Goal: Task Accomplishment & Management: Manage account settings

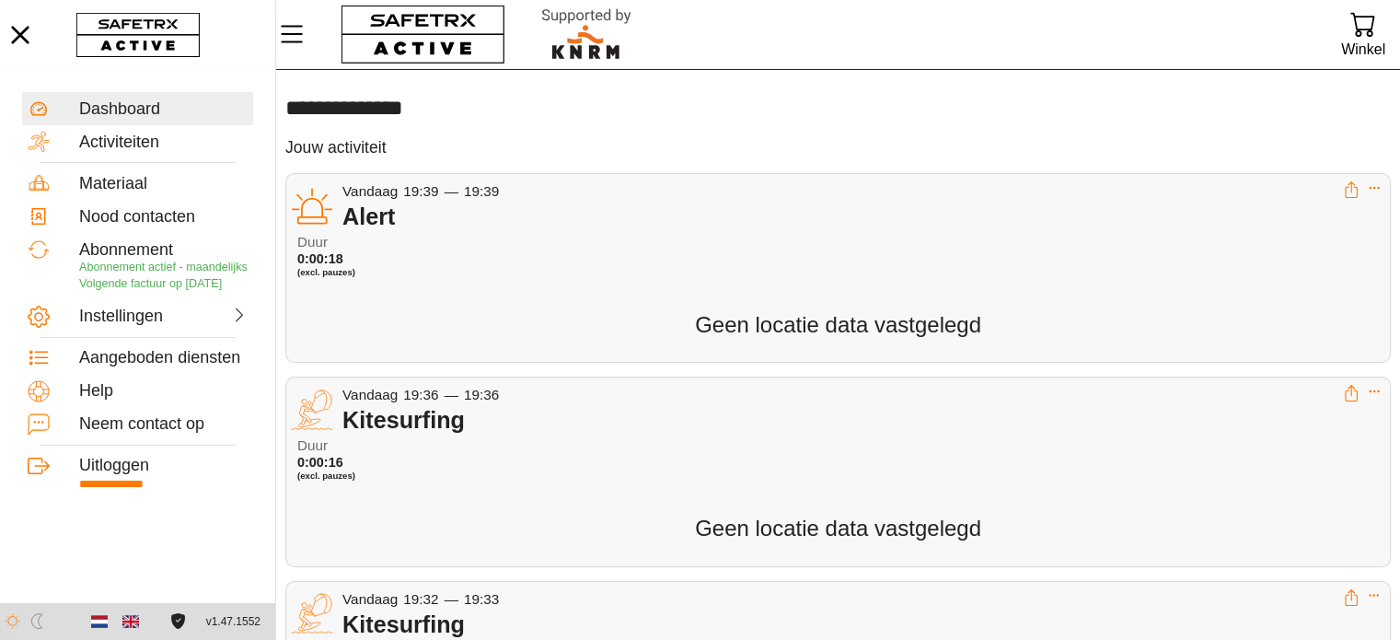
click at [491, 291] on div "Vandaag 19:39 — 19:39 Alert Duur 0:00:18 (excl. pauzes) Geen locatie data vastg…" at bounding box center [838, 268] width 1106 height 190
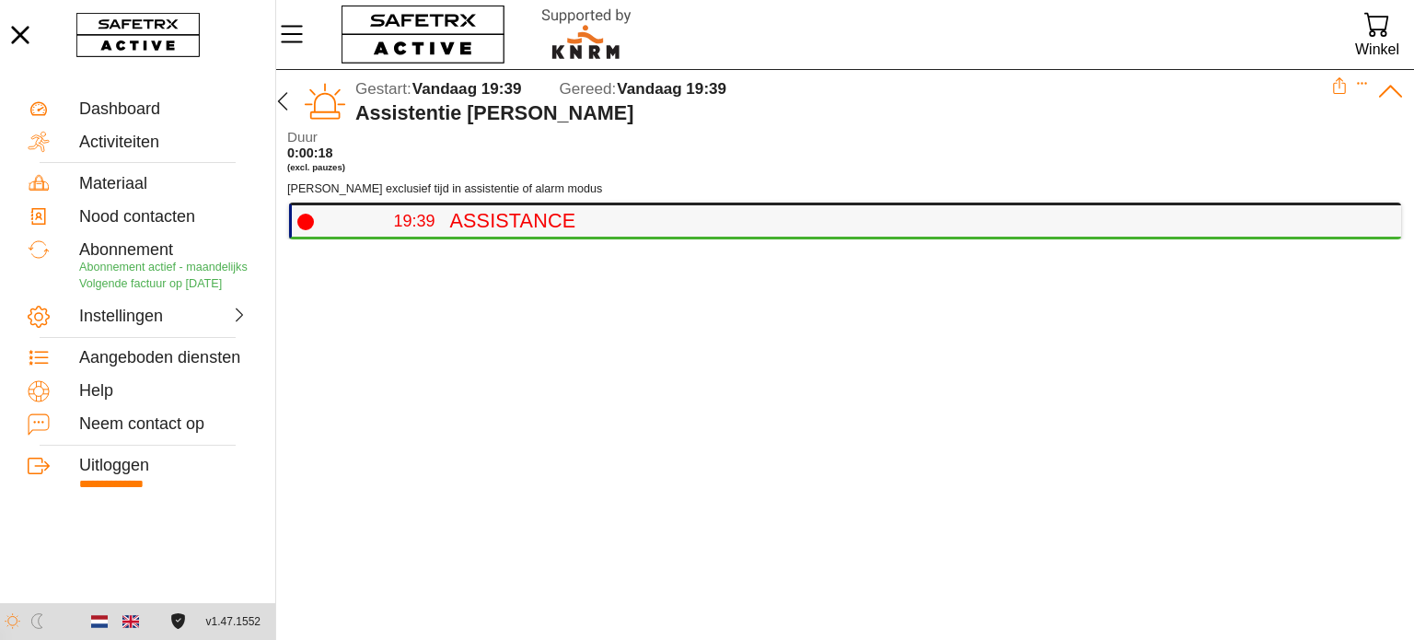
click at [471, 224] on h4 "Assistance" at bounding box center [917, 221] width 937 height 24
click at [281, 92] on icon "button" at bounding box center [283, 101] width 22 height 22
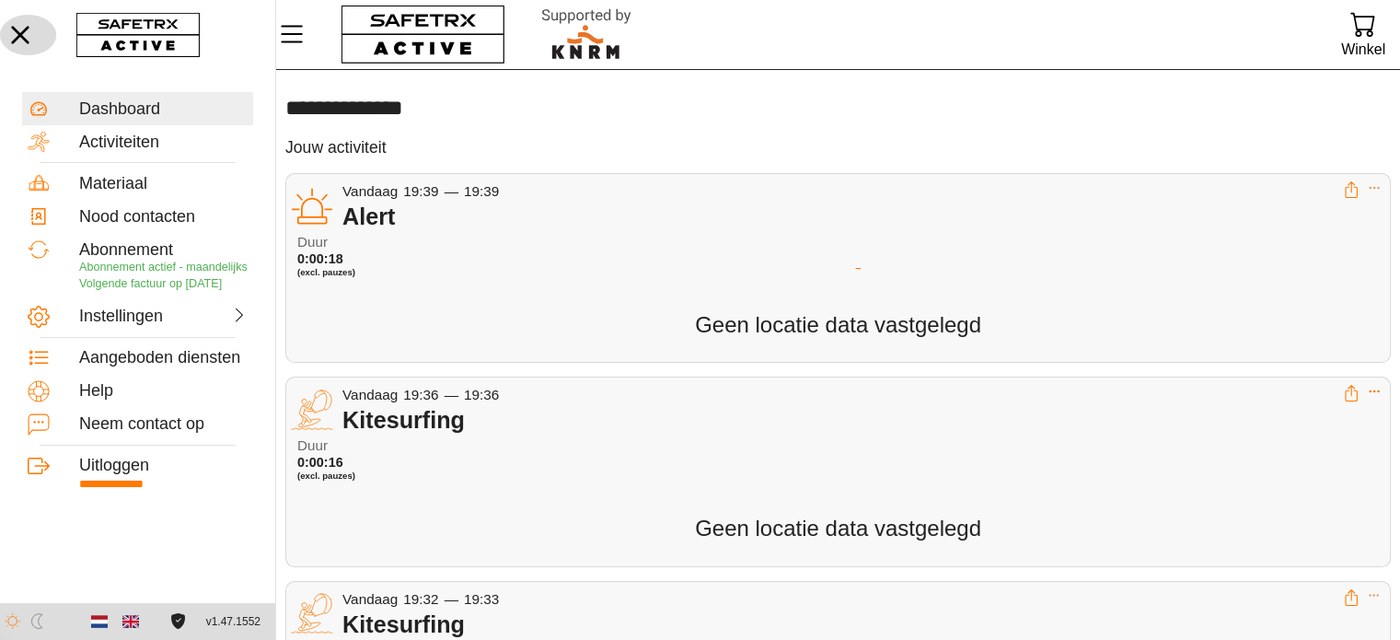
click at [21, 45] on icon "button" at bounding box center [20, 35] width 41 height 41
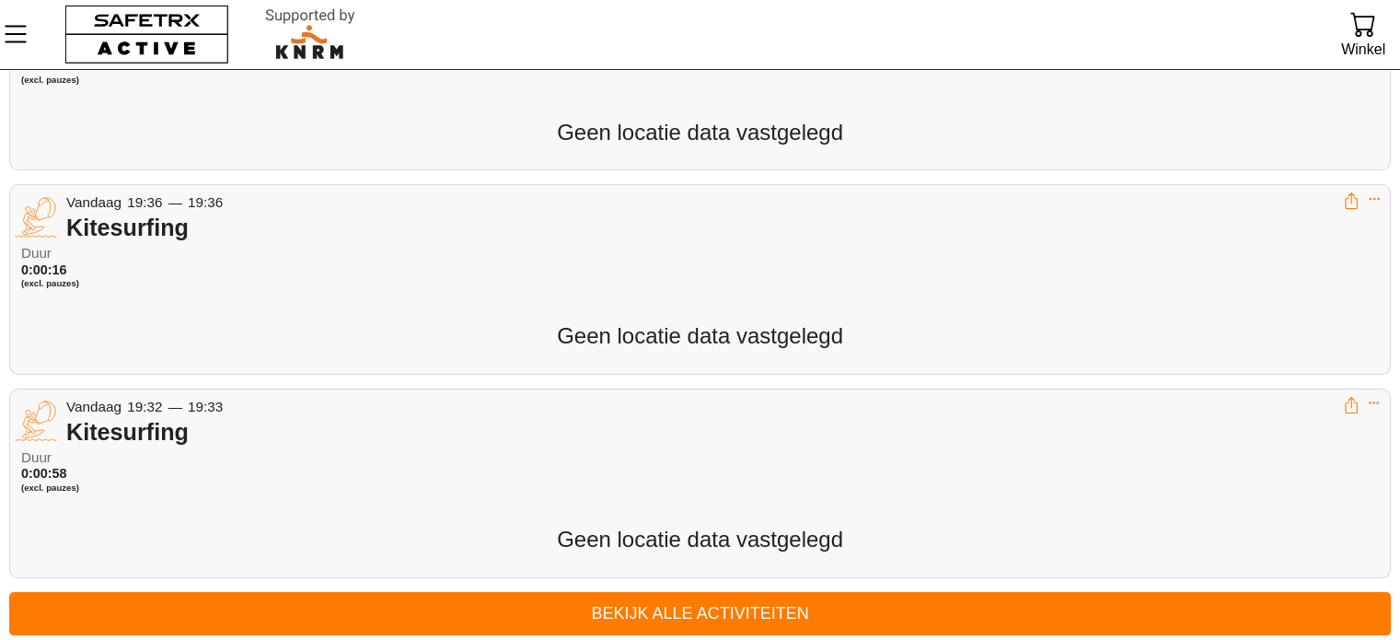
scroll to position [196, 0]
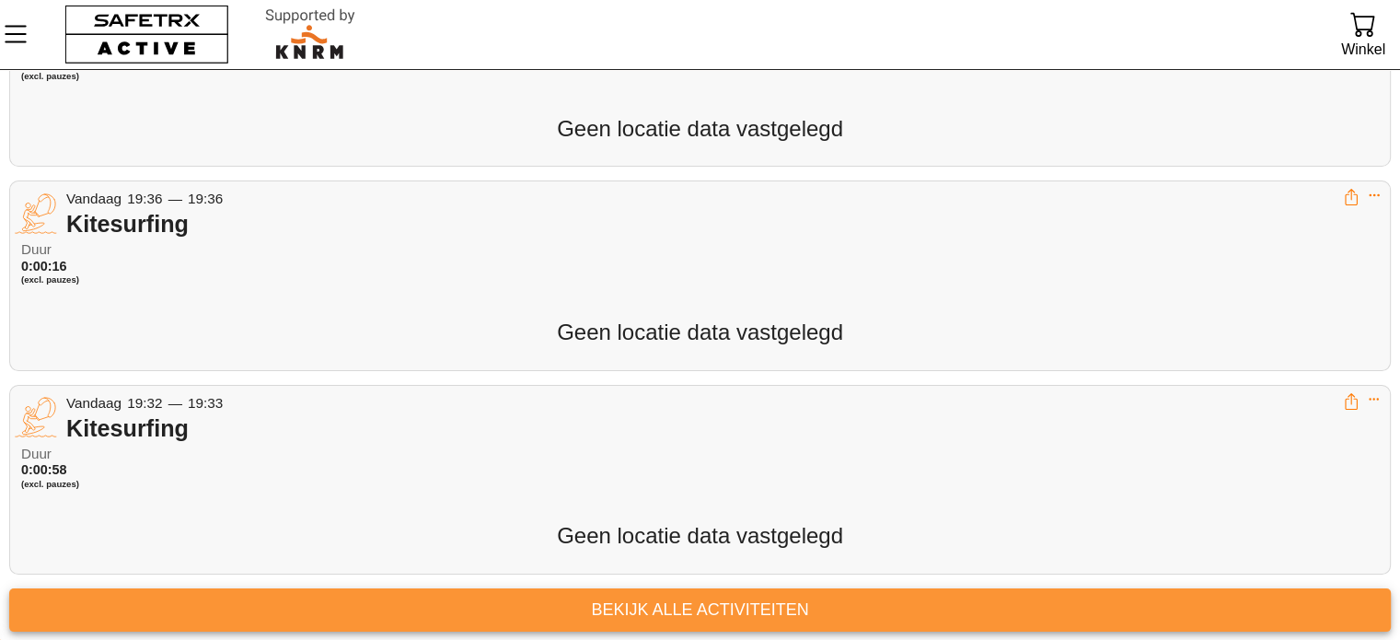
click at [674, 601] on span "Bekijk alle activiteiten" at bounding box center [700, 610] width 1353 height 29
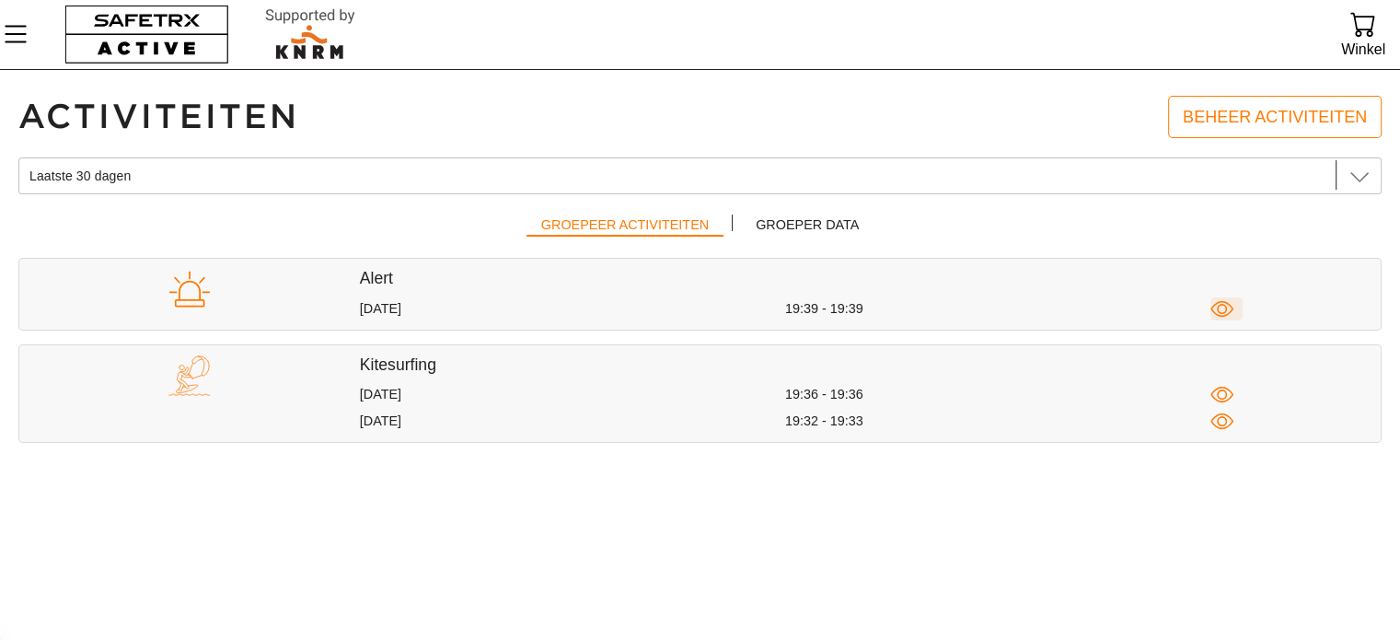
click at [1223, 306] on icon "button" at bounding box center [1222, 308] width 23 height 23
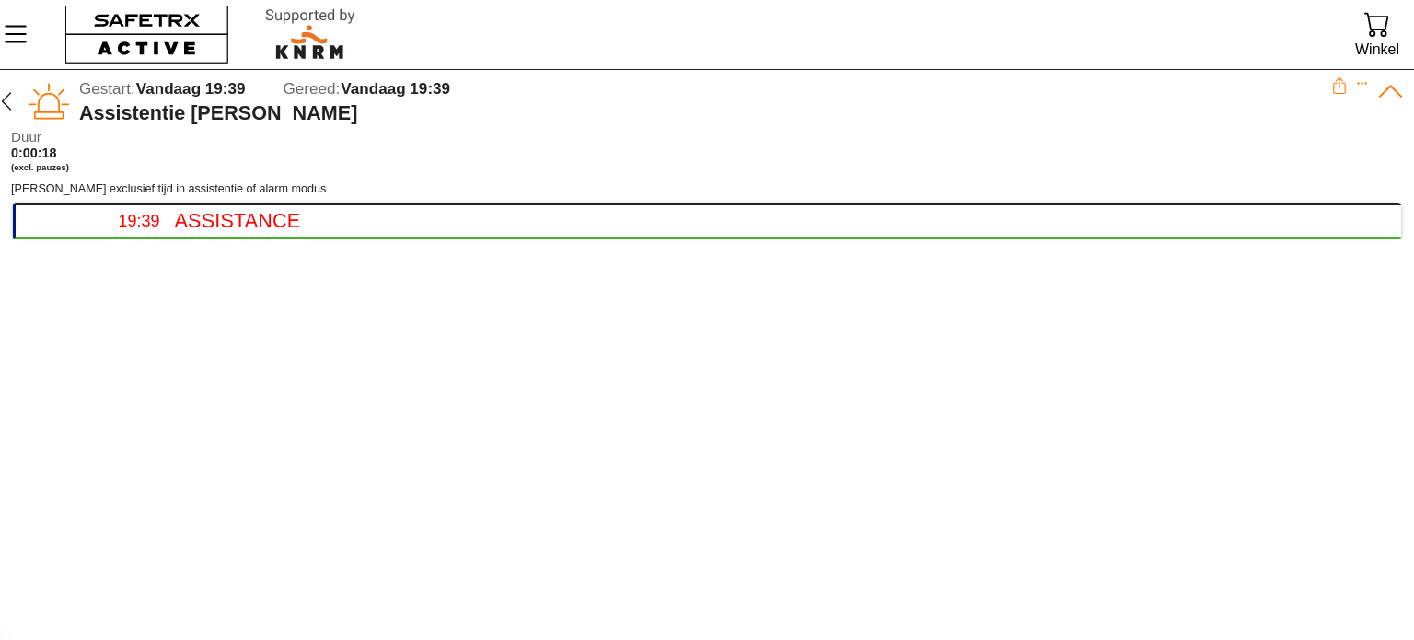
click at [1340, 87] on icon at bounding box center [1339, 82] width 7 height 11
click at [1395, 90] on icon at bounding box center [1390, 92] width 23 height 12
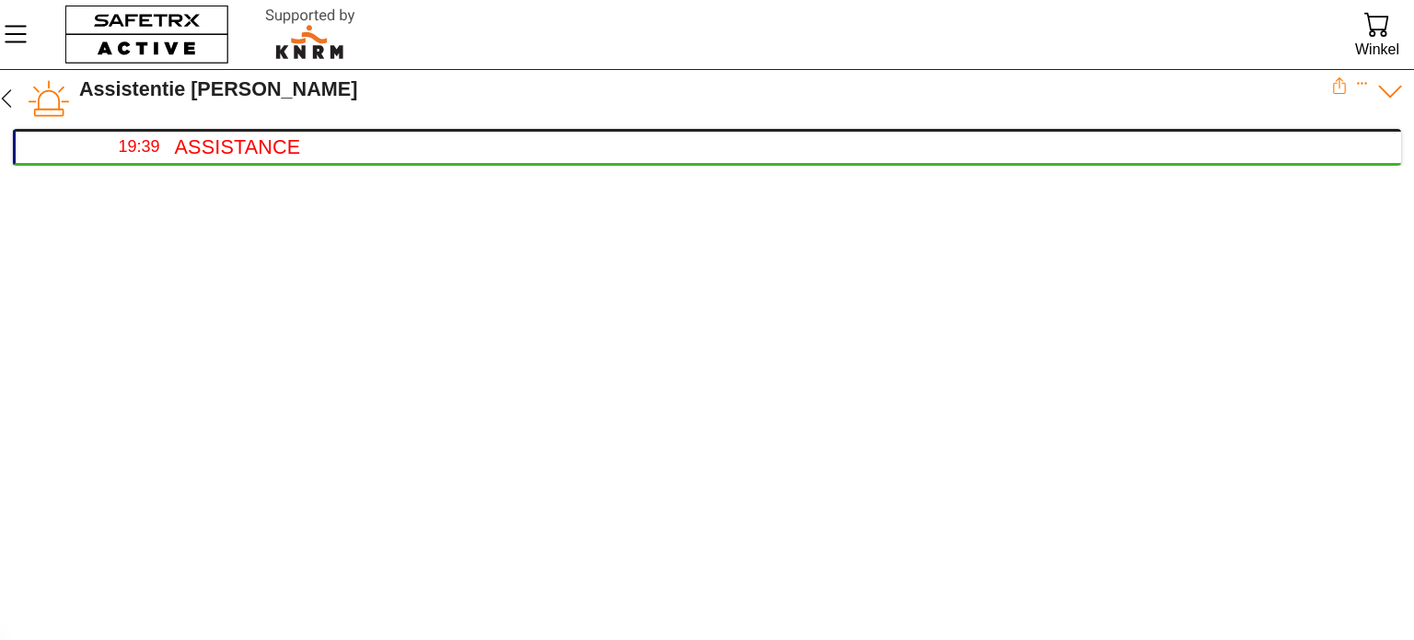
click at [1395, 90] on icon at bounding box center [1391, 91] width 29 height 29
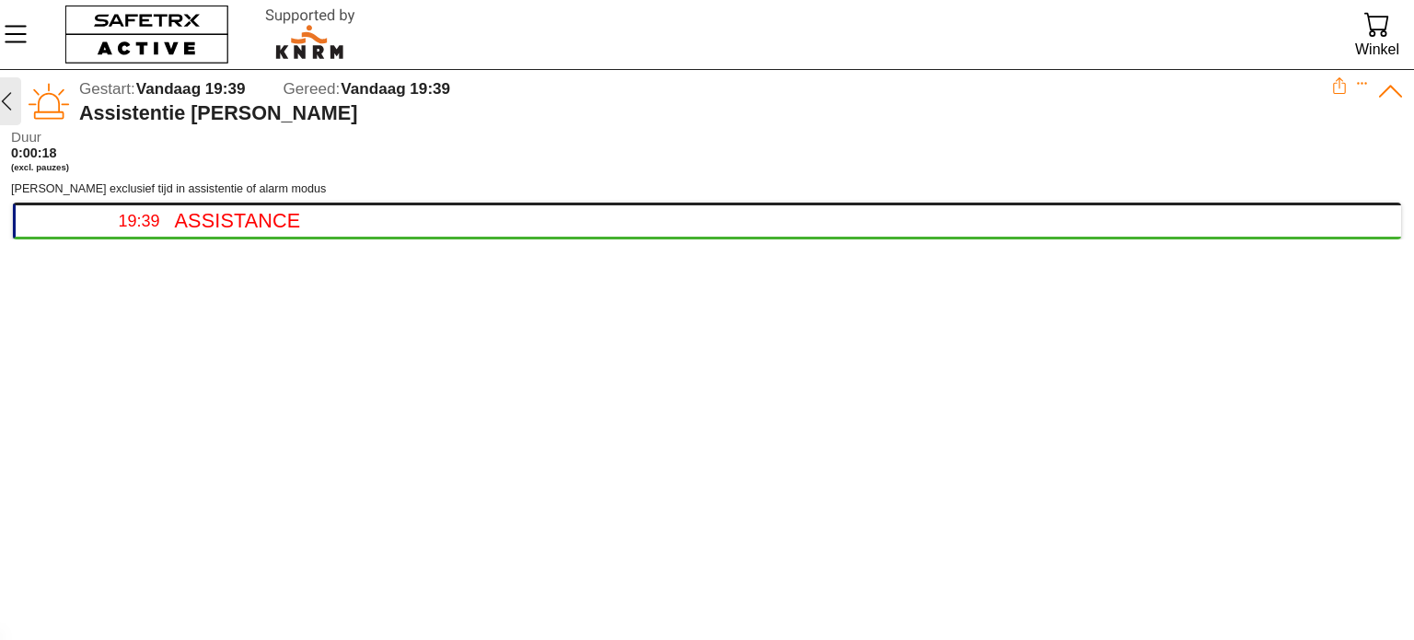
click at [1, 99] on icon "button" at bounding box center [6, 101] width 22 height 22
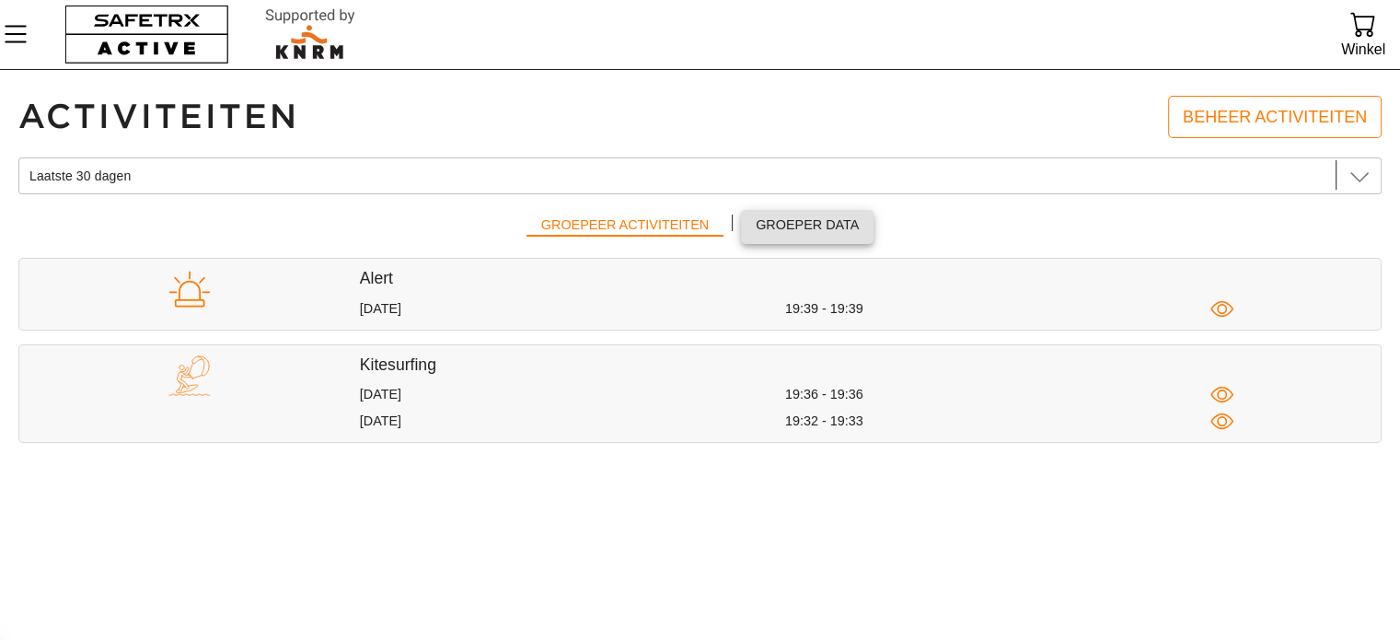
click at [762, 223] on span "Groeper data" at bounding box center [807, 225] width 103 height 23
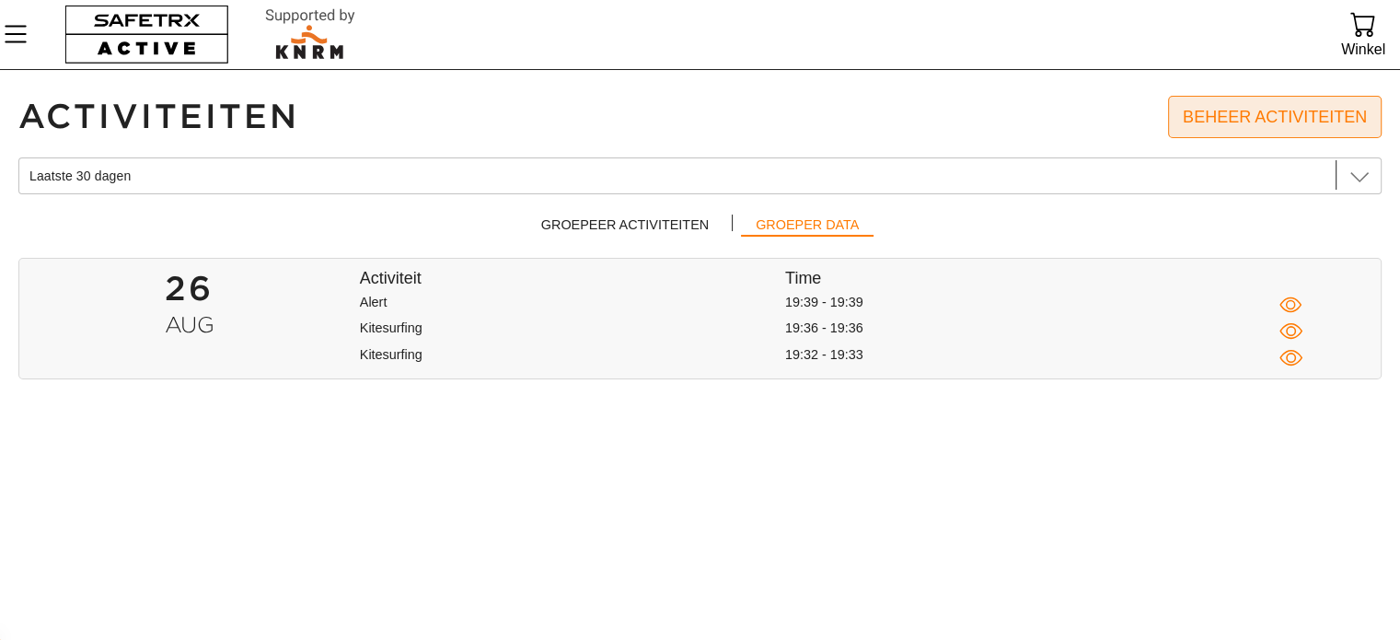
click at [1256, 124] on span "Beheer activiteiten" at bounding box center [1275, 117] width 184 height 29
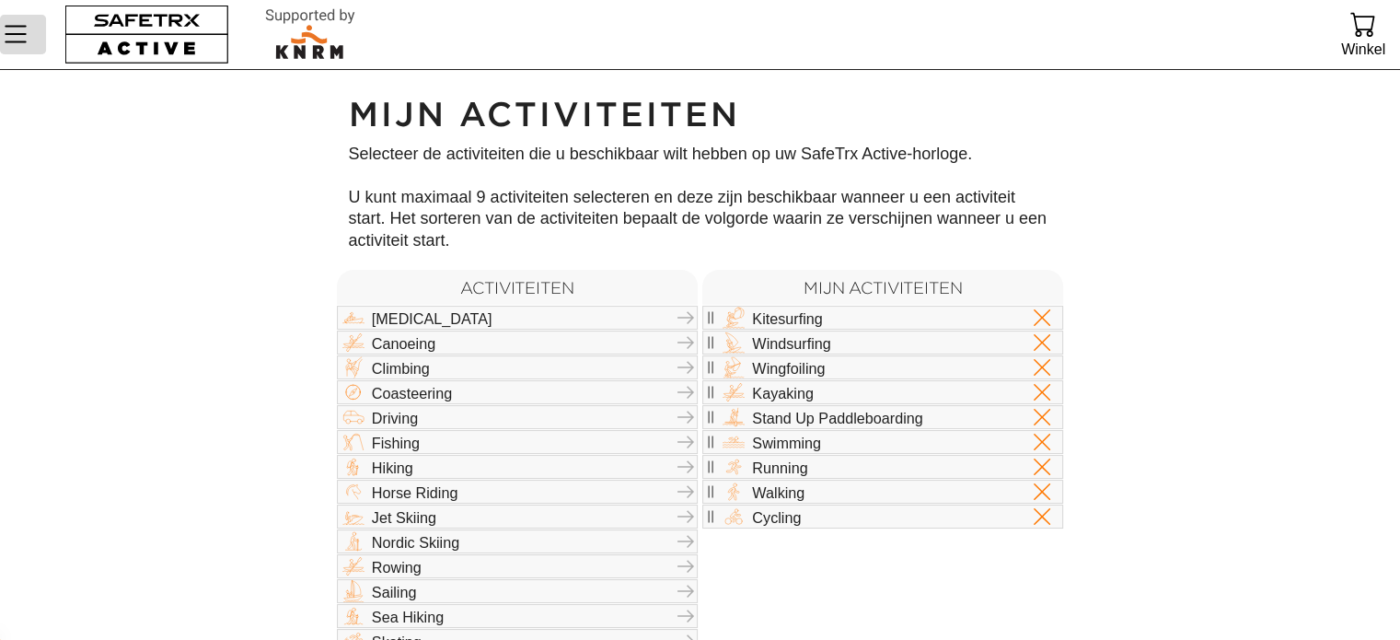
click at [14, 21] on icon "Menu" at bounding box center [15, 33] width 31 height 31
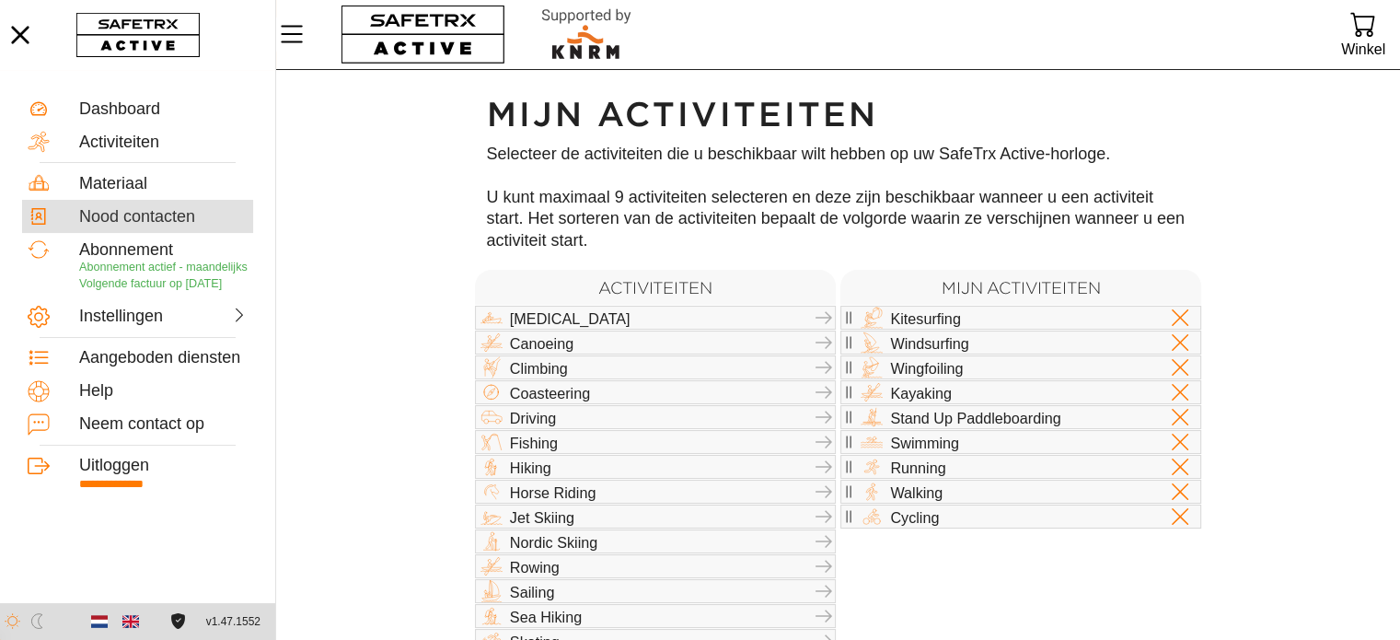
click at [145, 211] on div "Nood contacten" at bounding box center [163, 217] width 169 height 20
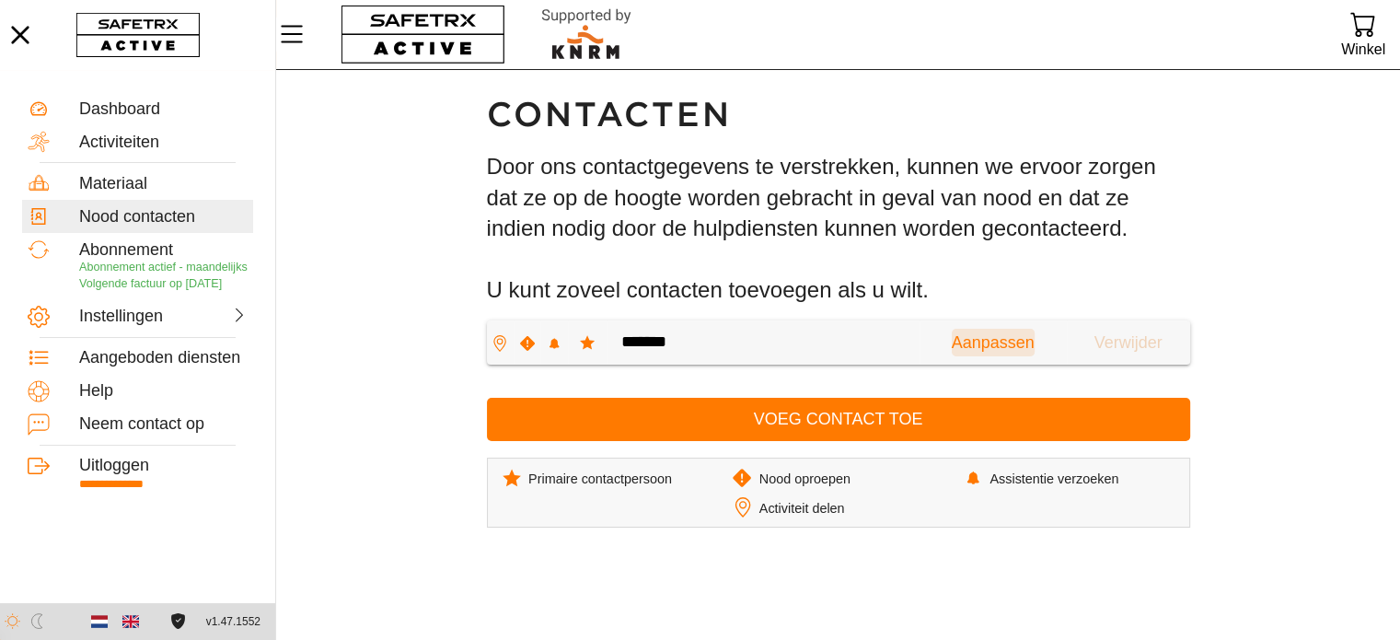
click at [955, 335] on span "Aanpassen" at bounding box center [993, 343] width 83 height 29
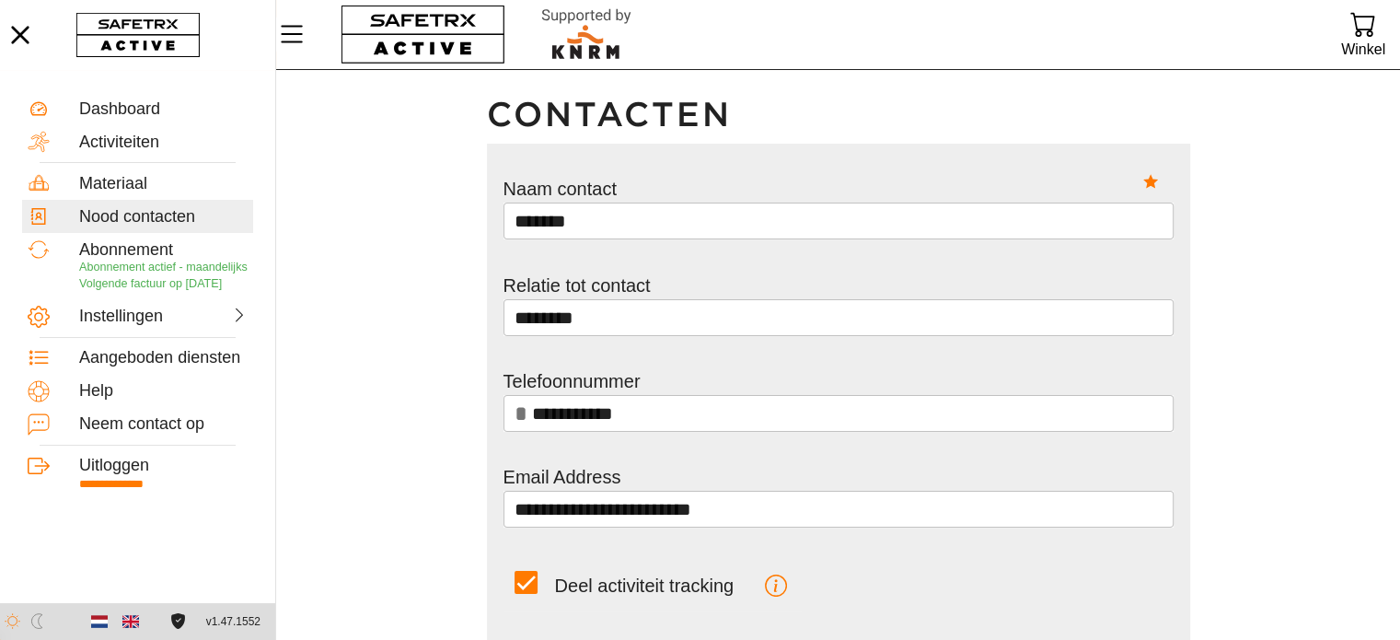
click at [1319, 269] on main "**********" at bounding box center [838, 537] width 1124 height 934
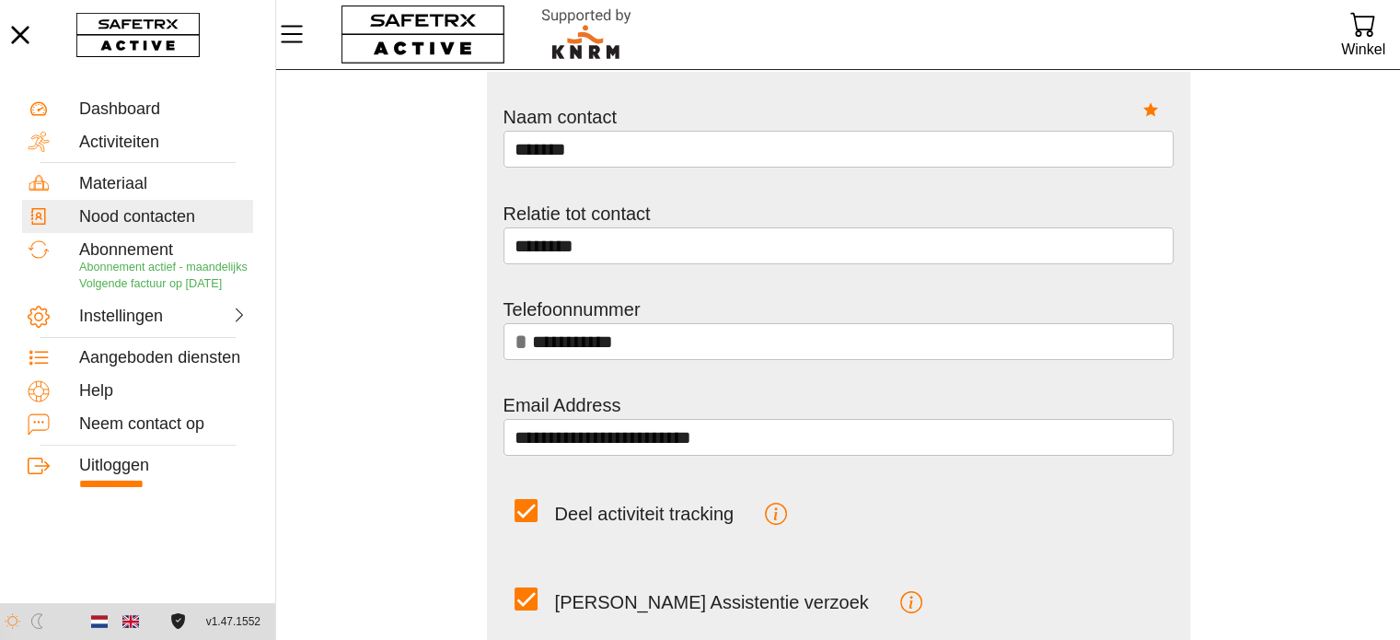
scroll to position [69, 0]
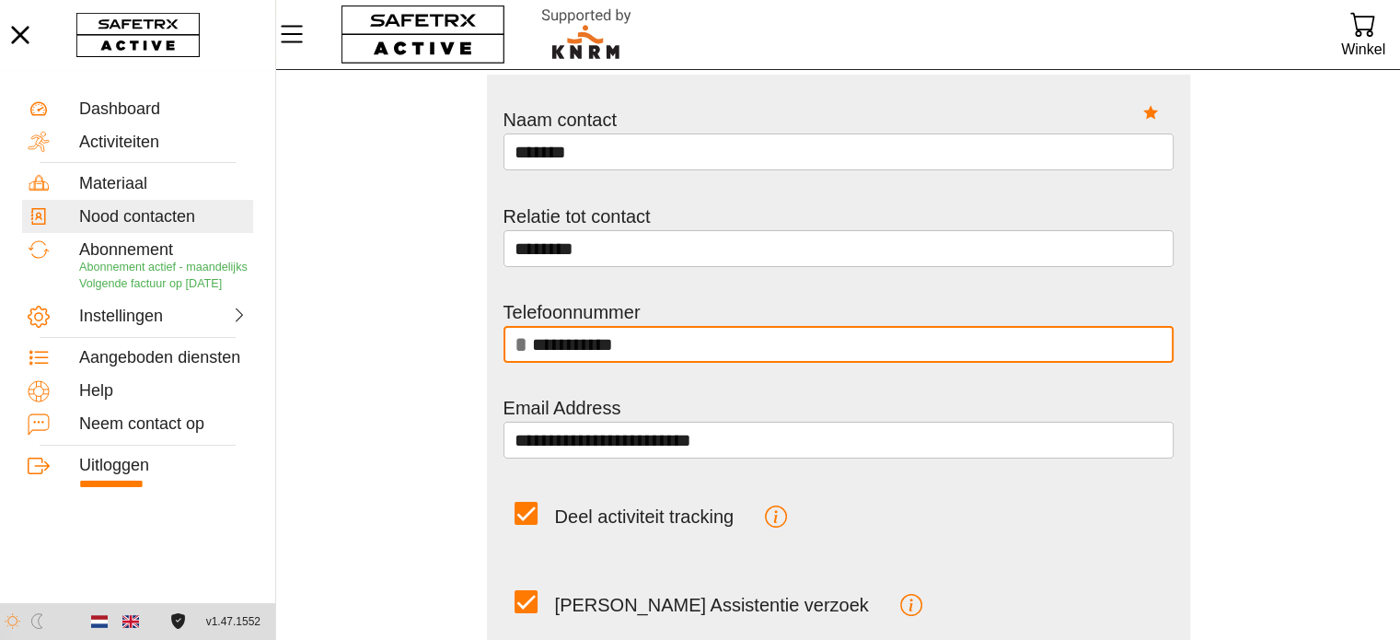
drag, startPoint x: 552, startPoint y: 343, endPoint x: 526, endPoint y: 347, distance: 27.1
click at [526, 347] on div "**********" at bounding box center [839, 344] width 670 height 37
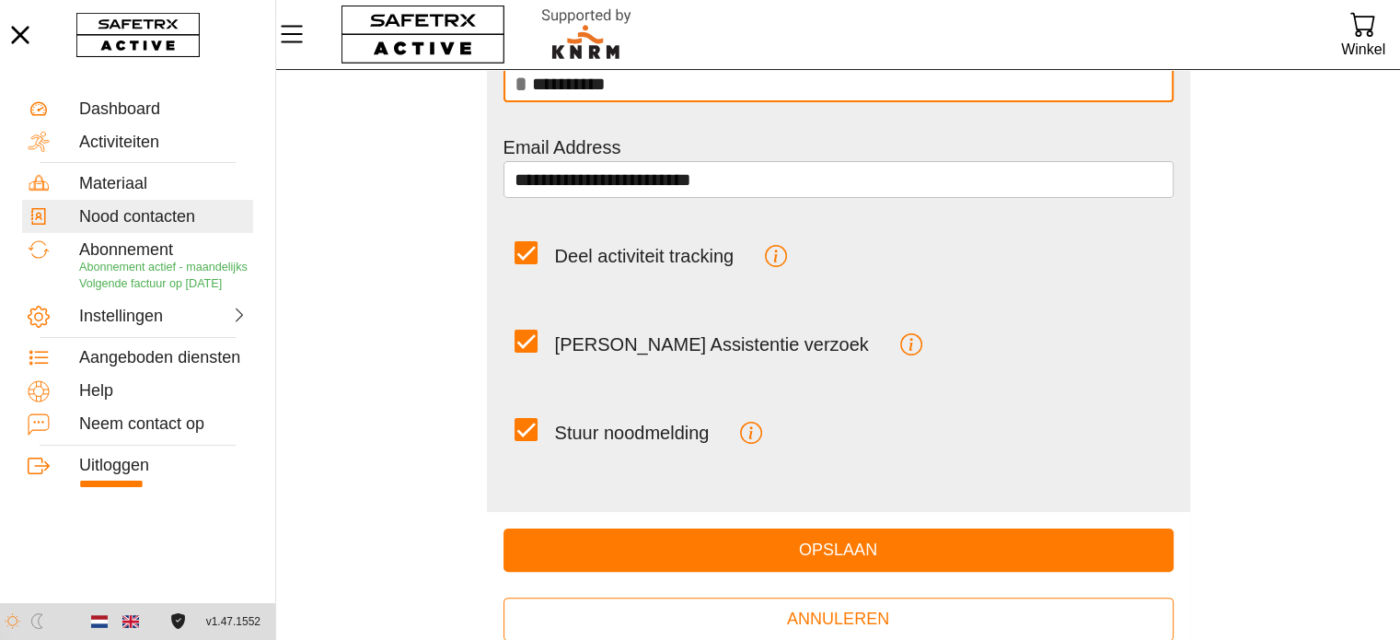
scroll to position [331, 0]
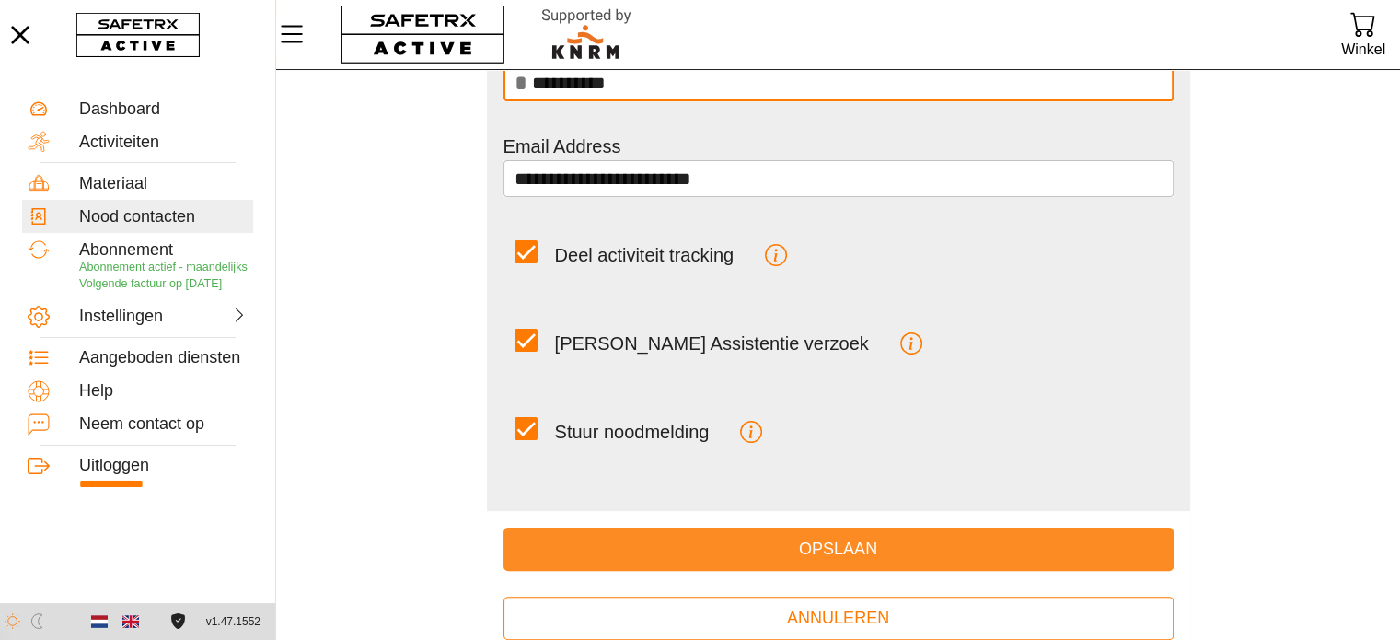
type input "**********"
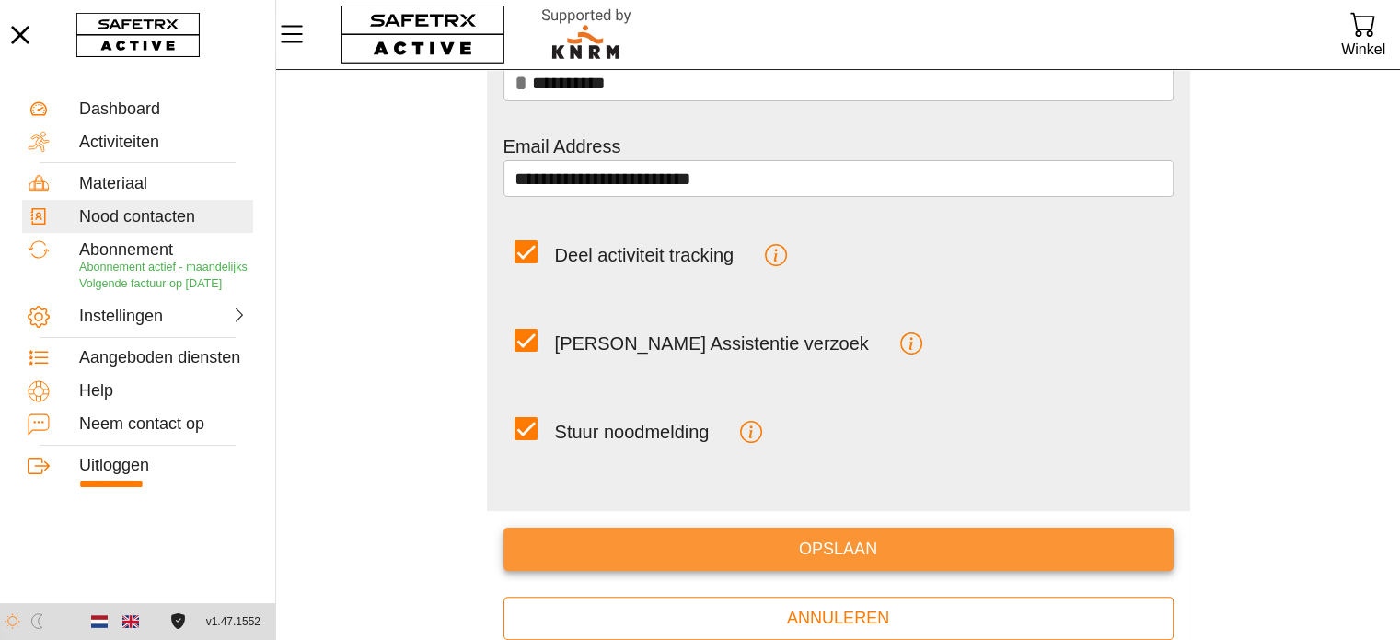
click at [768, 539] on span "Opslaan" at bounding box center [838, 549] width 641 height 29
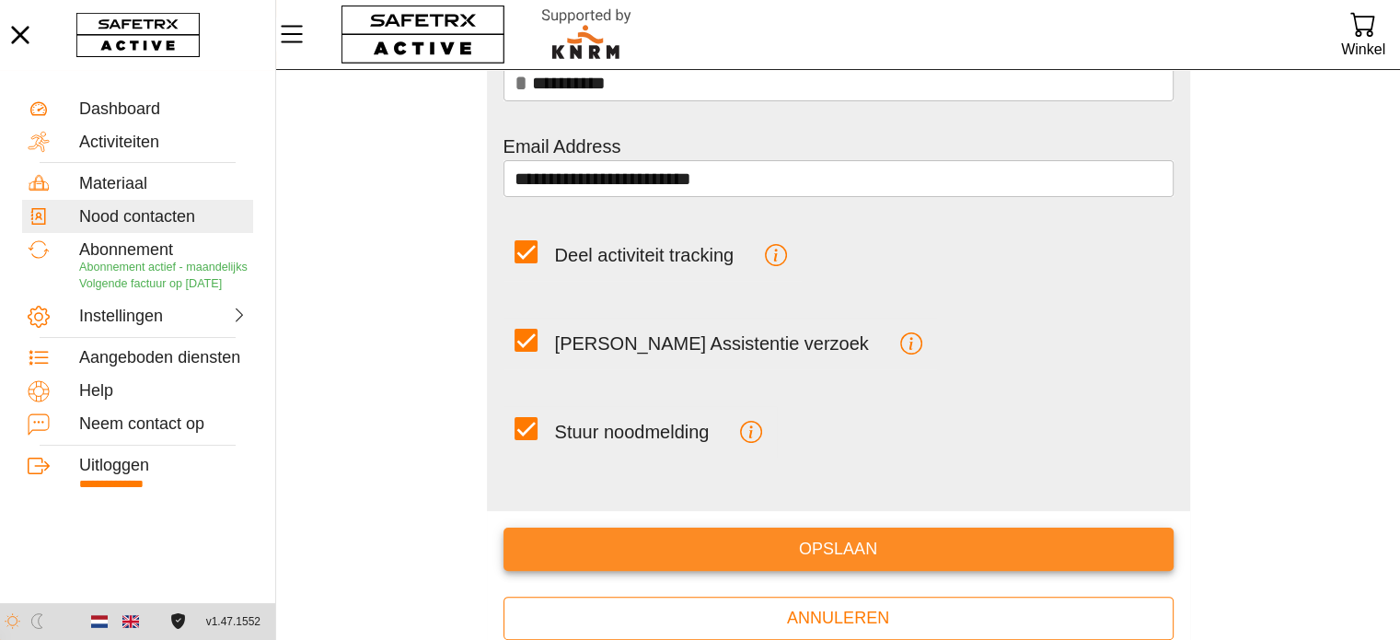
scroll to position [0, 0]
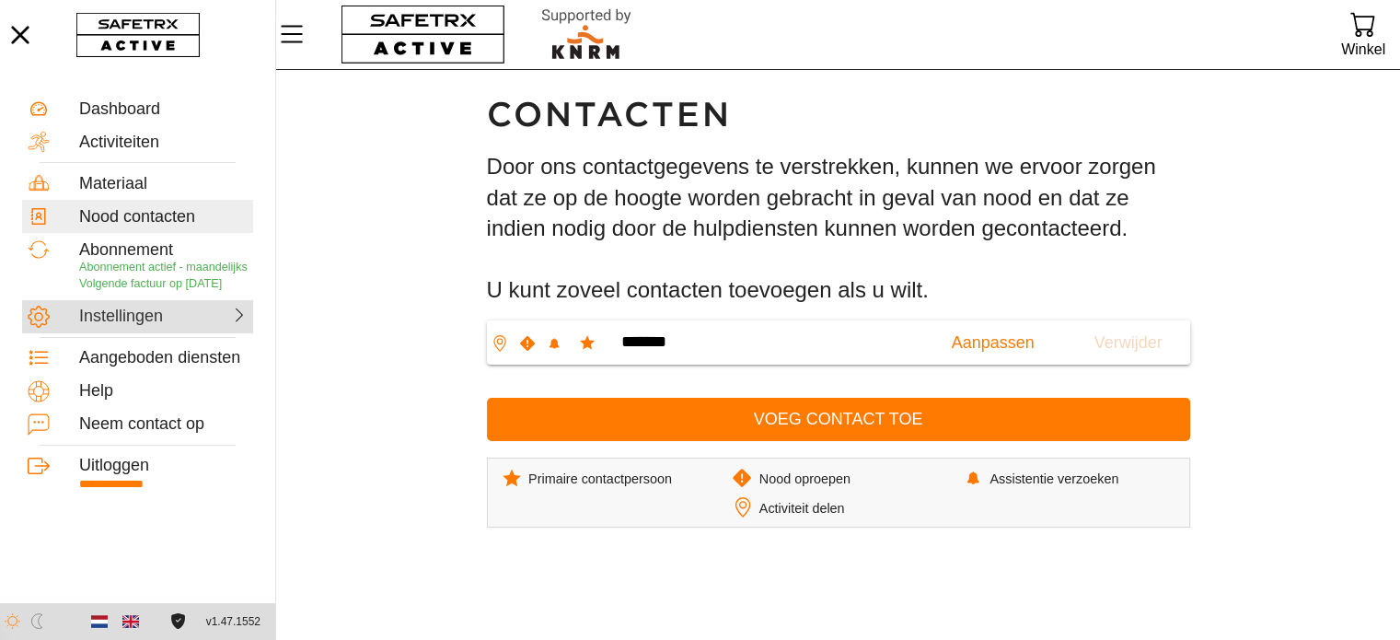
click at [164, 333] on div "Instellingen" at bounding box center [137, 316] width 231 height 33
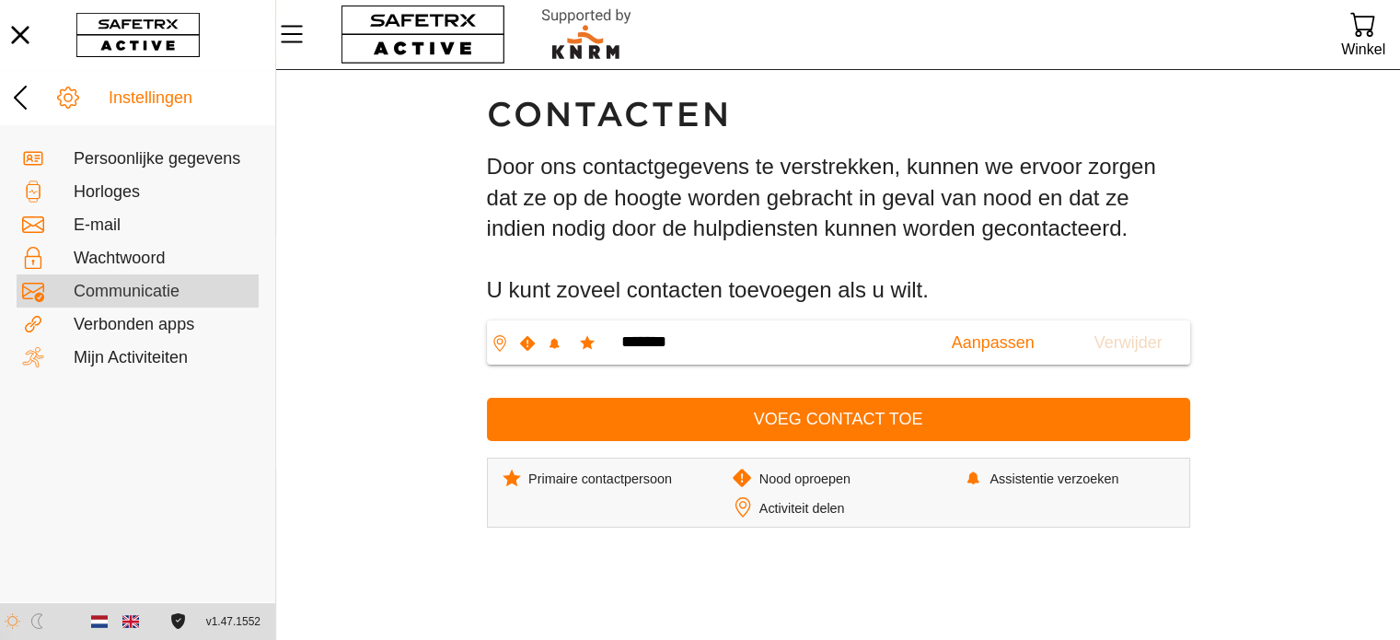
click at [116, 288] on div "Communicatie" at bounding box center [164, 292] width 180 height 20
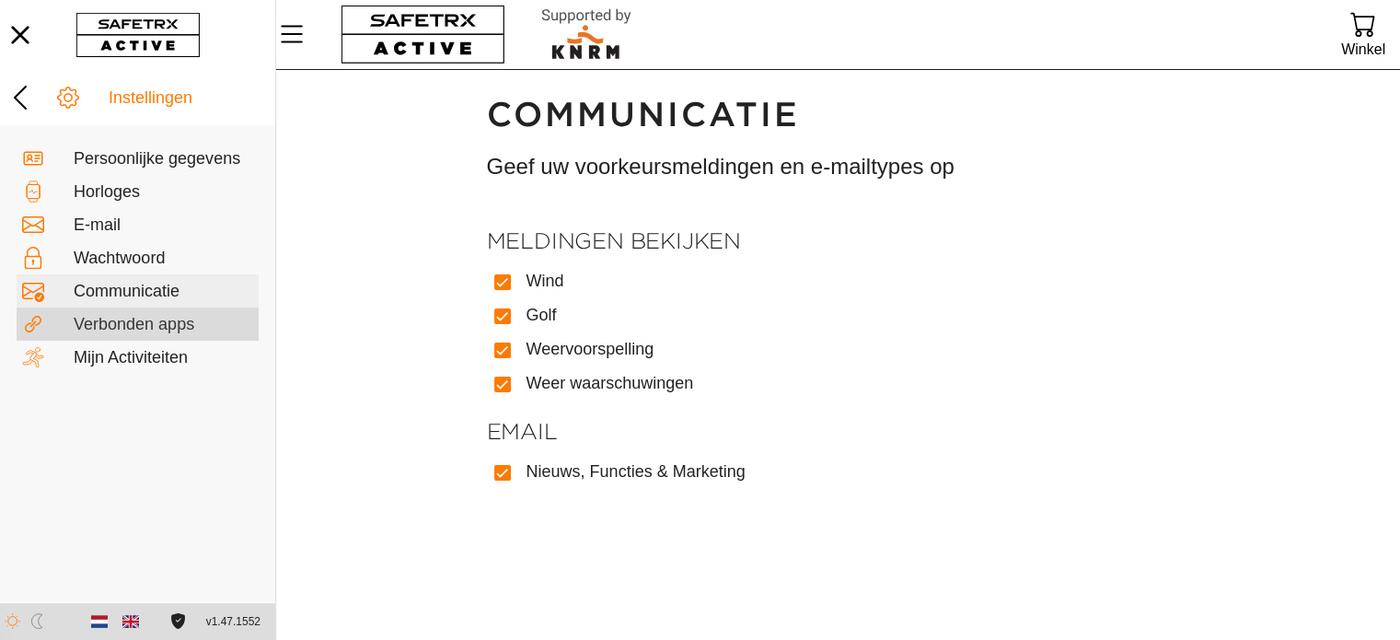
click at [110, 325] on div "Verbonden apps" at bounding box center [164, 325] width 180 height 20
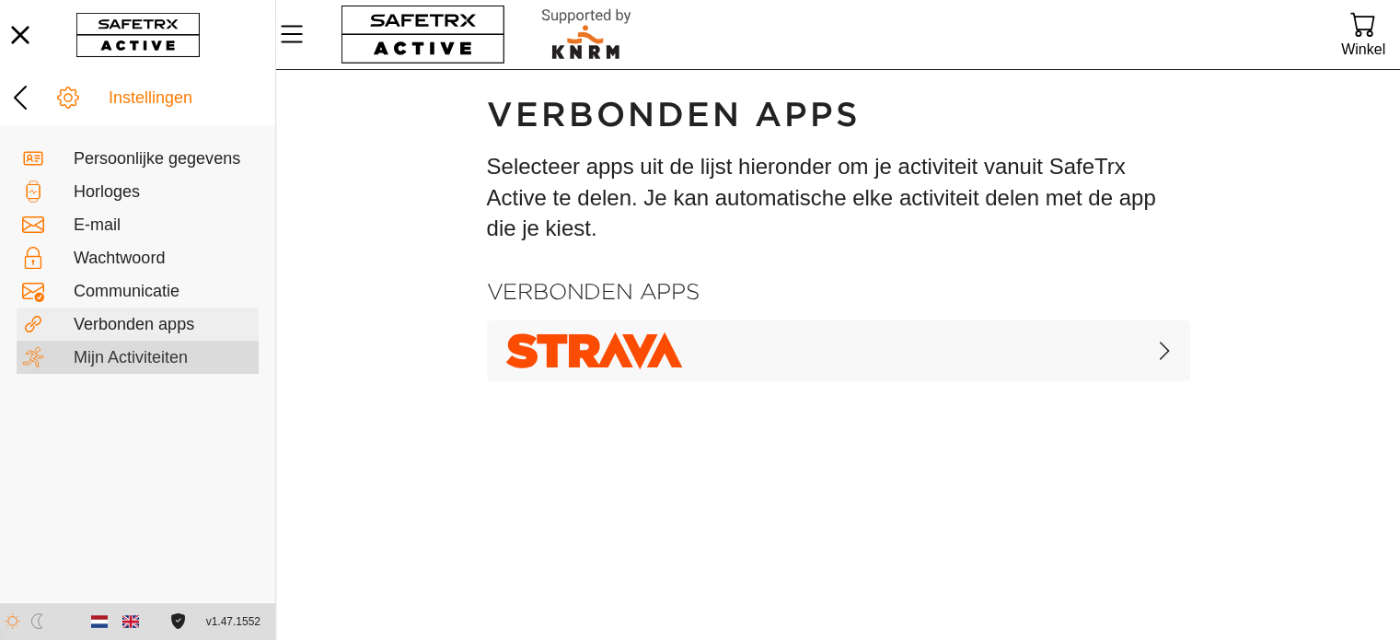
click at [111, 353] on div "Mijn Activiteiten" at bounding box center [164, 358] width 180 height 20
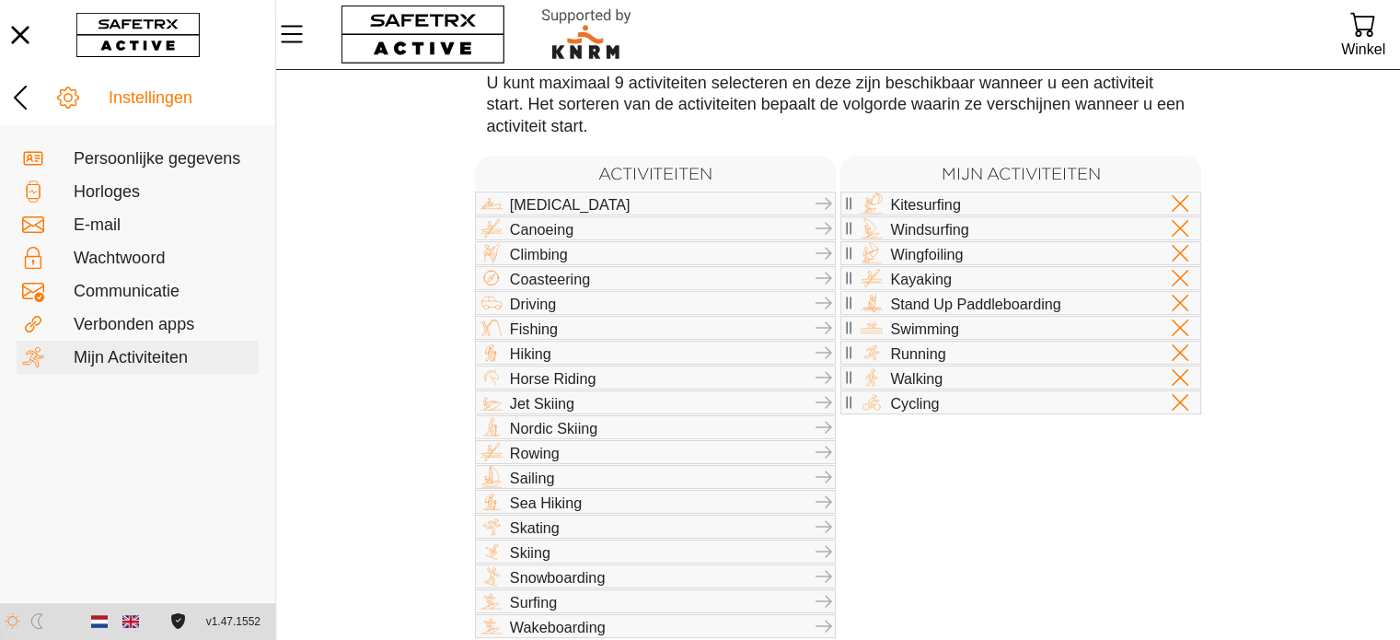
scroll to position [124, 0]
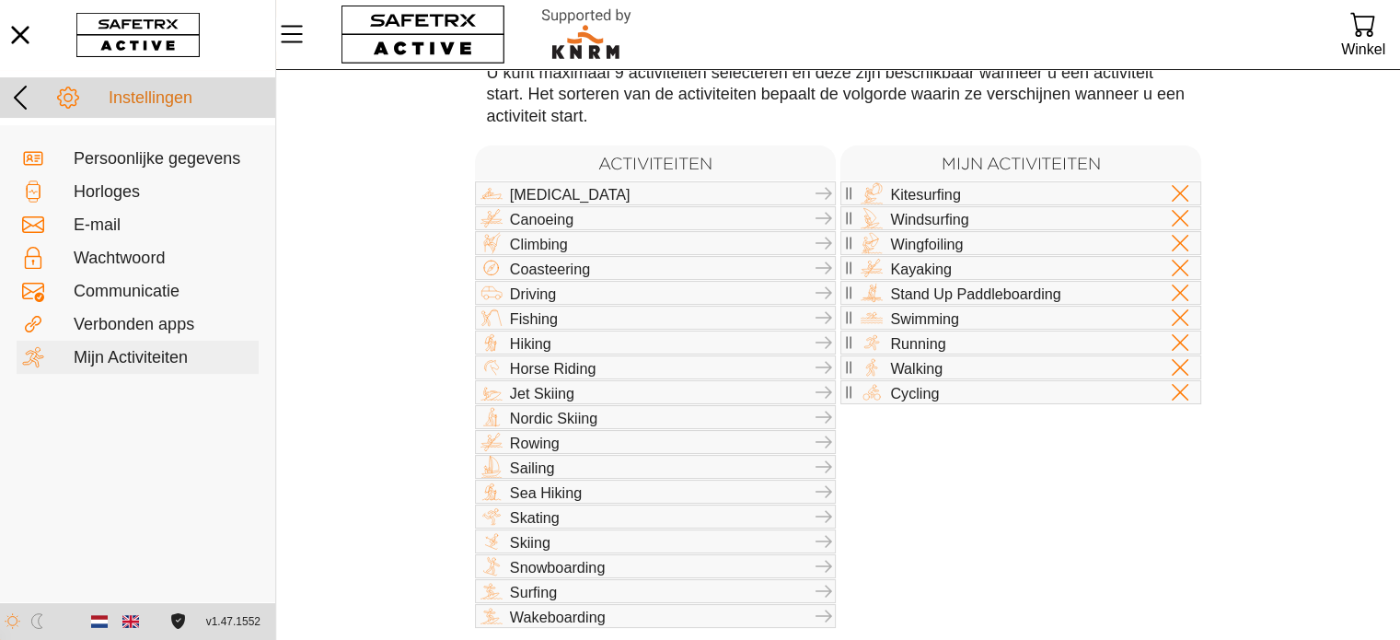
click at [29, 91] on icon at bounding box center [20, 97] width 29 height 29
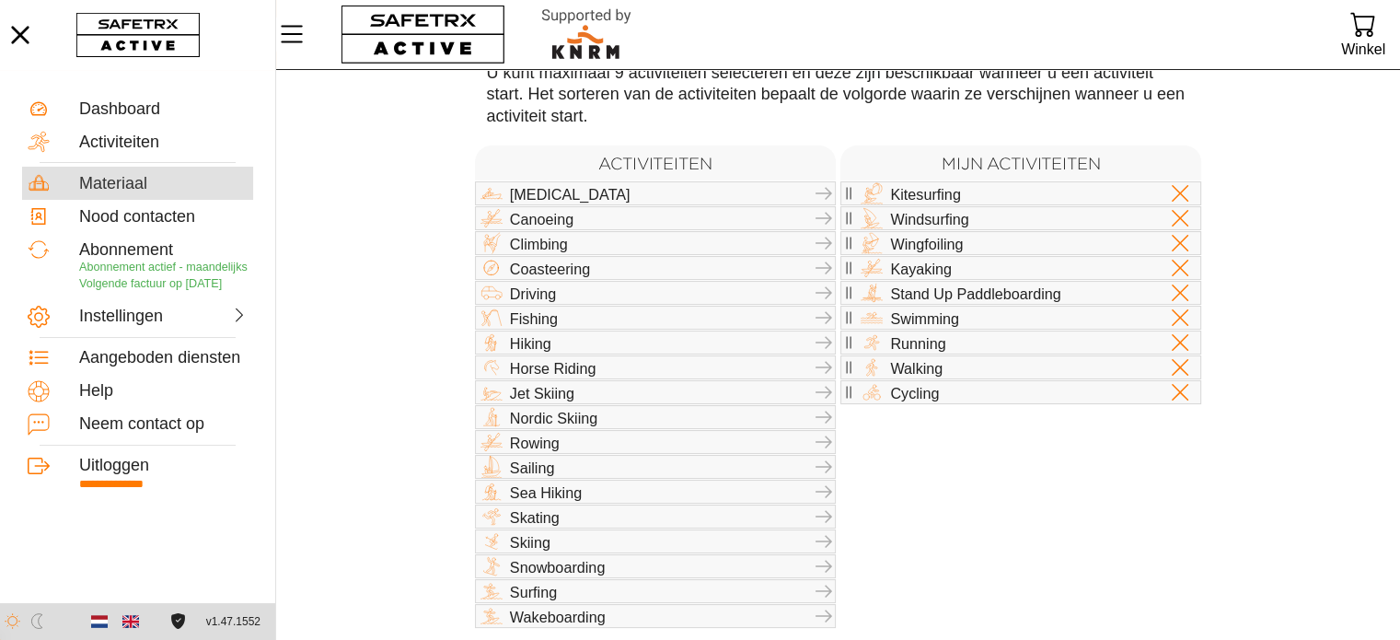
click at [129, 185] on div "Materiaal" at bounding box center [163, 184] width 169 height 20
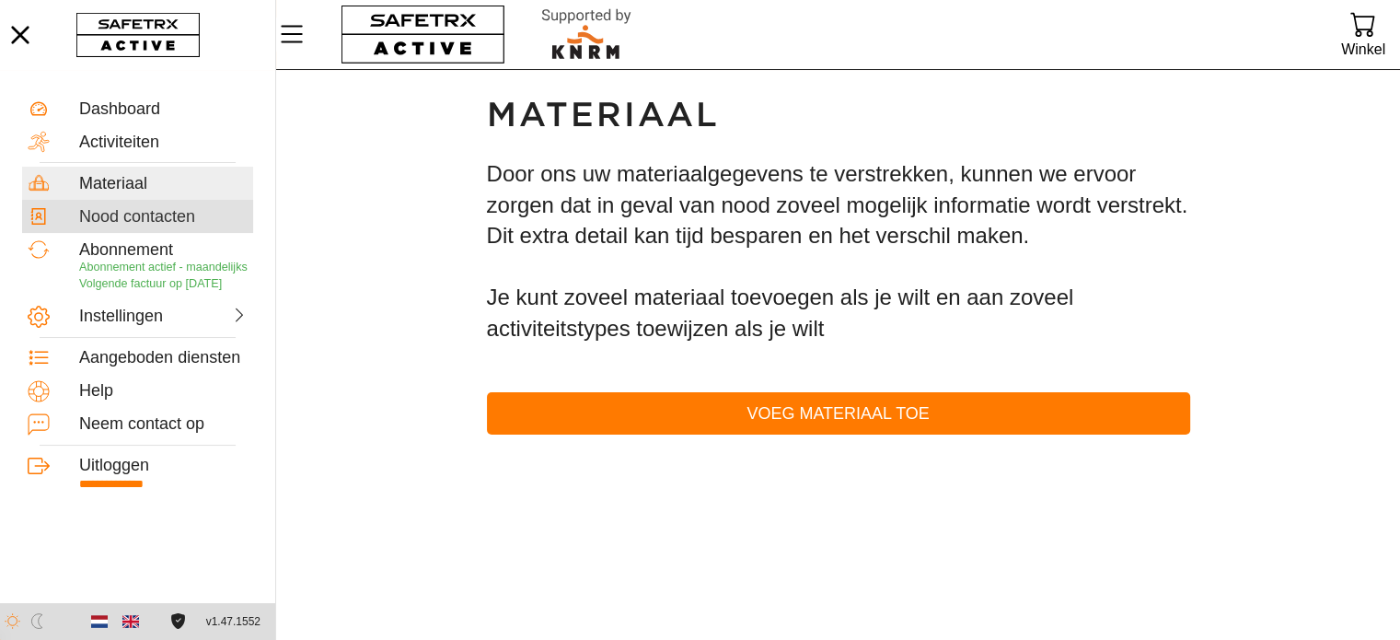
click at [138, 220] on div "Nood contacten" at bounding box center [163, 217] width 169 height 20
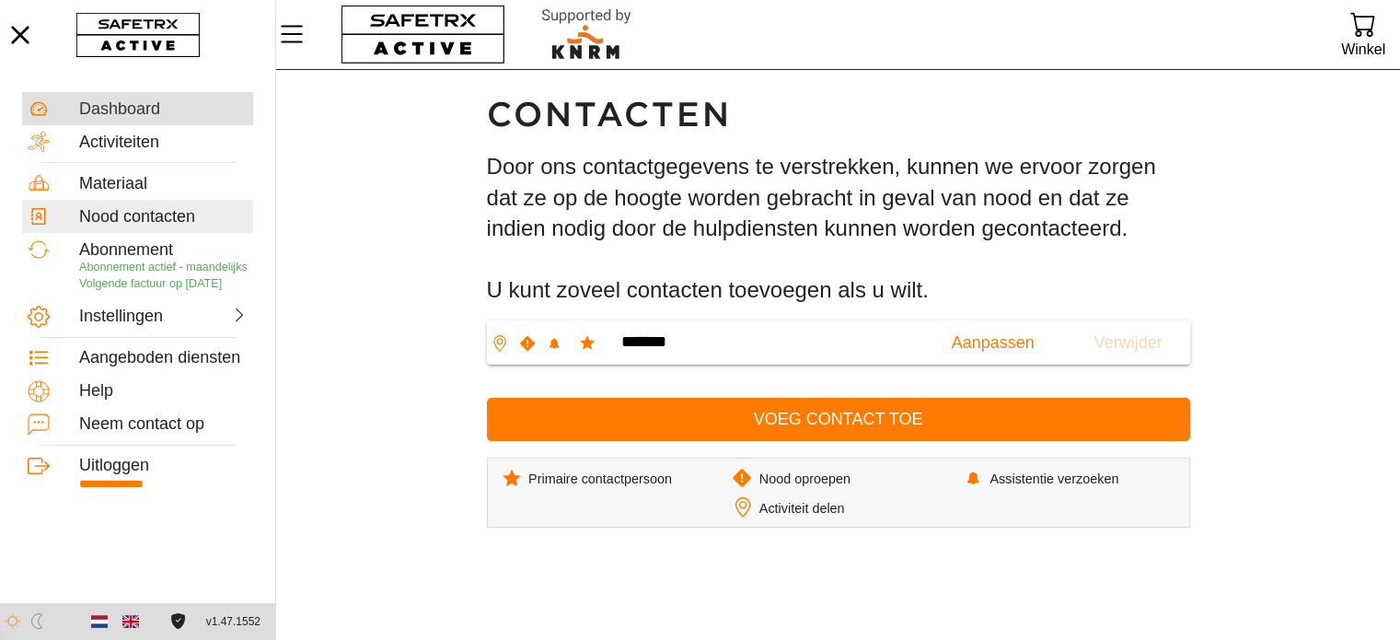
click at [119, 107] on div "Dashboard" at bounding box center [163, 109] width 169 height 20
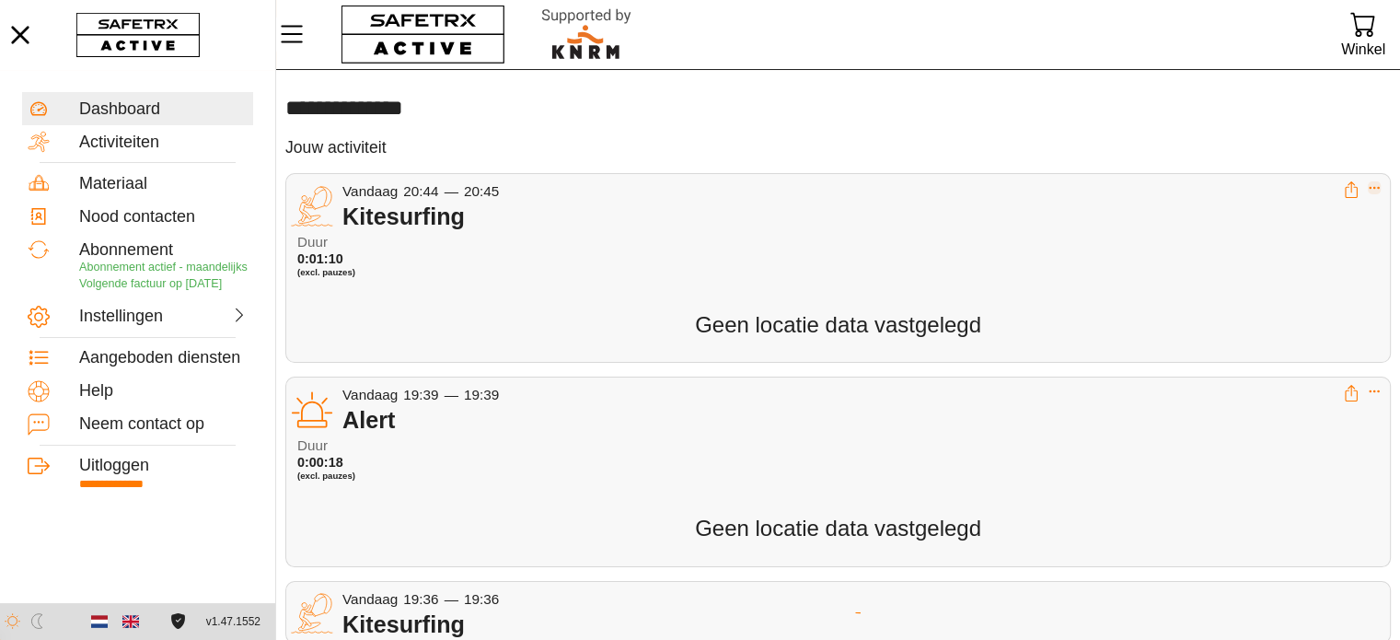
click at [1377, 192] on icon "Expand" at bounding box center [1374, 187] width 13 height 13
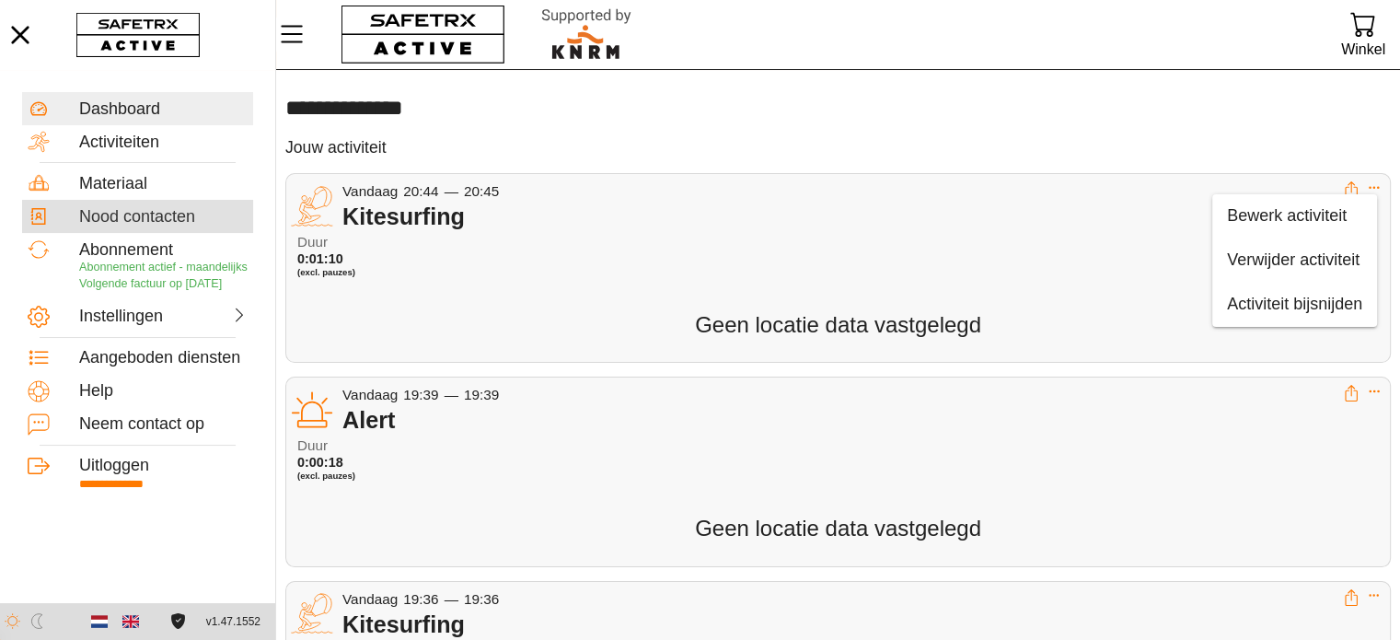
click at [122, 216] on div "Nood contacten" at bounding box center [163, 217] width 169 height 20
